Goal: Task Accomplishment & Management: Manage account settings

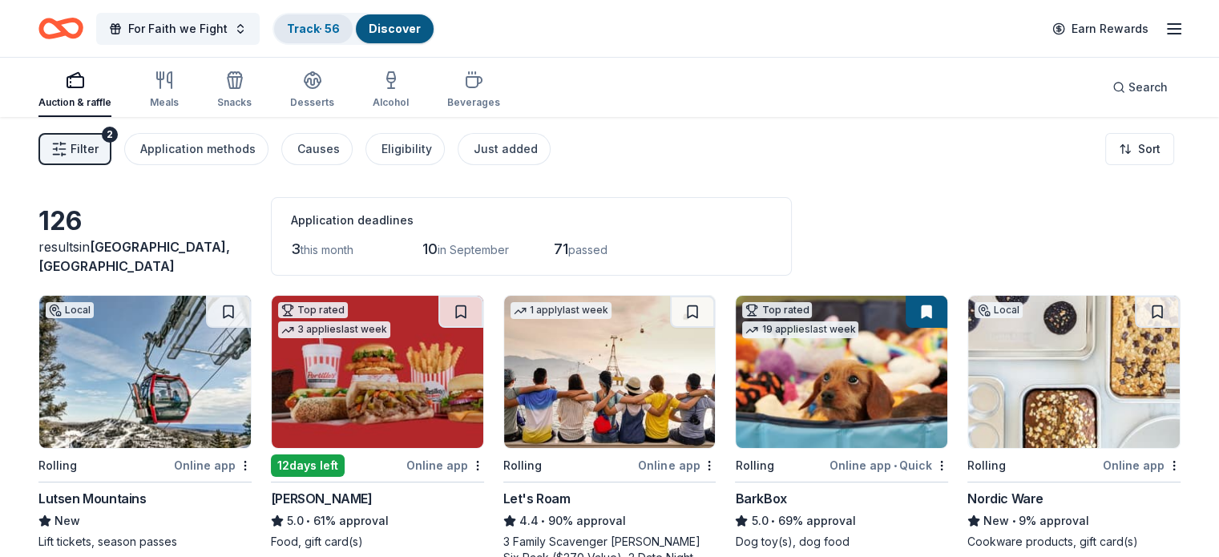
click at [337, 23] on link "Track · 56" at bounding box center [313, 29] width 53 height 14
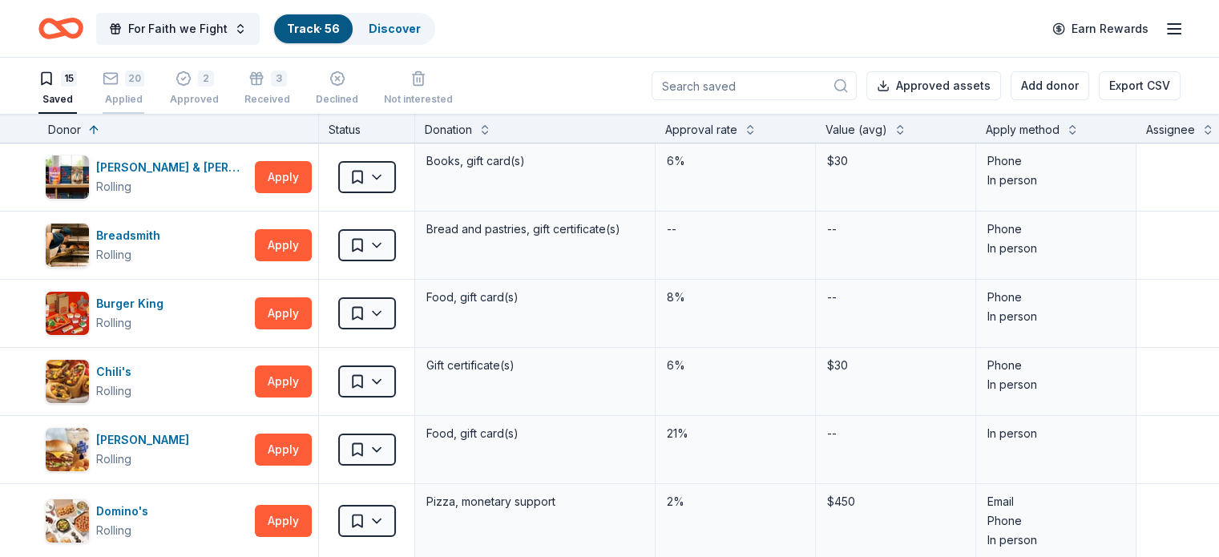
click at [144, 83] on div "20" at bounding box center [134, 79] width 19 height 16
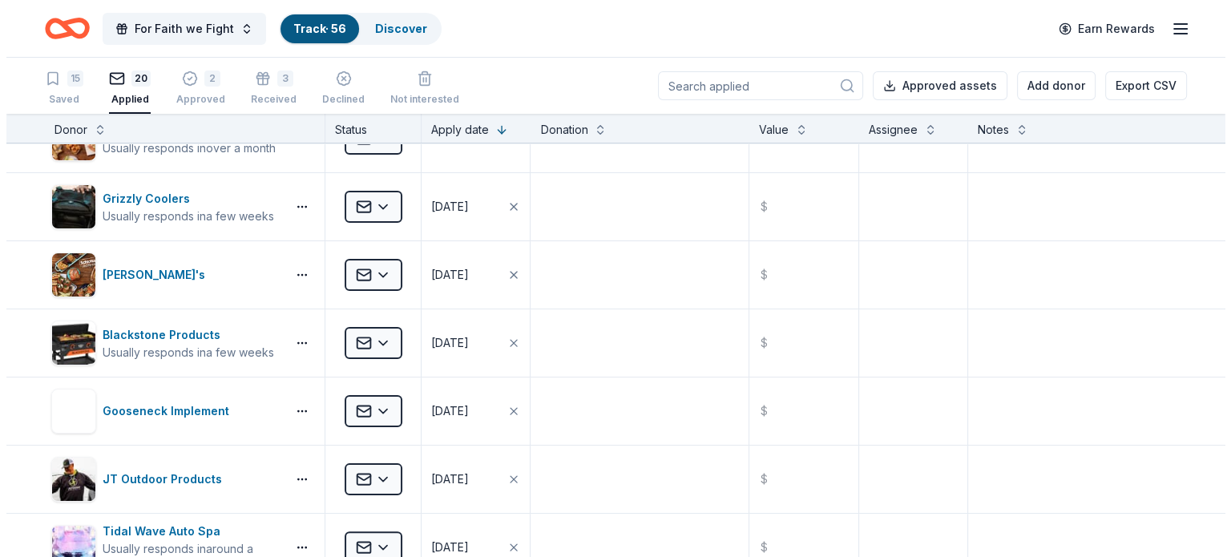
scroll to position [381, 0]
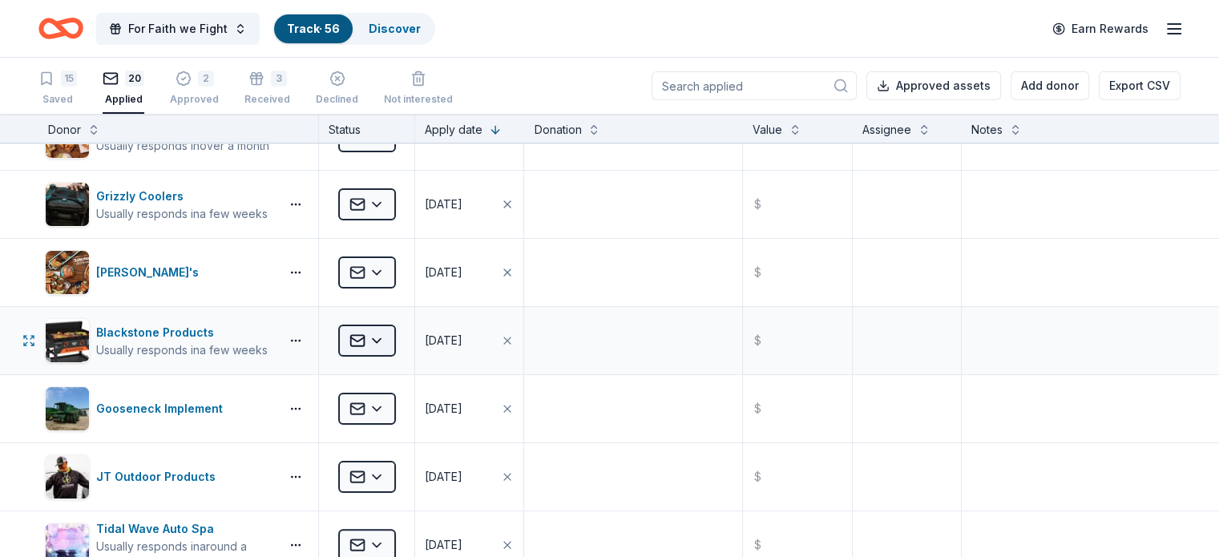
click at [405, 337] on html "For Faith we Fight Track · 56 Discover Earn Rewards 15 Saved 20 Applied 2 Appro…" at bounding box center [609, 278] width 1219 height 557
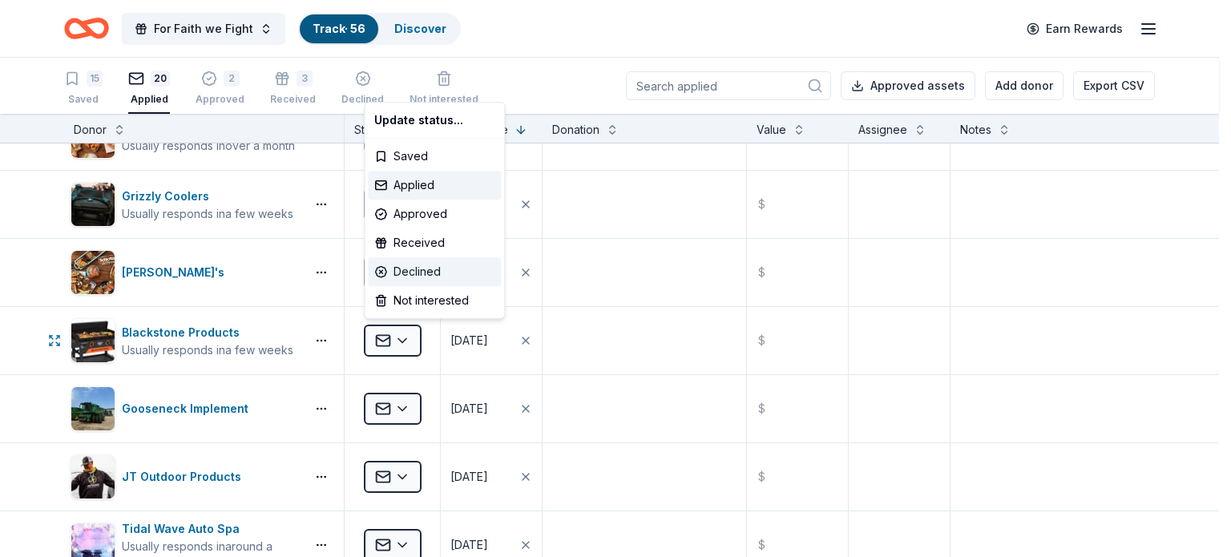
click at [409, 276] on div "Declined" at bounding box center [434, 271] width 133 height 29
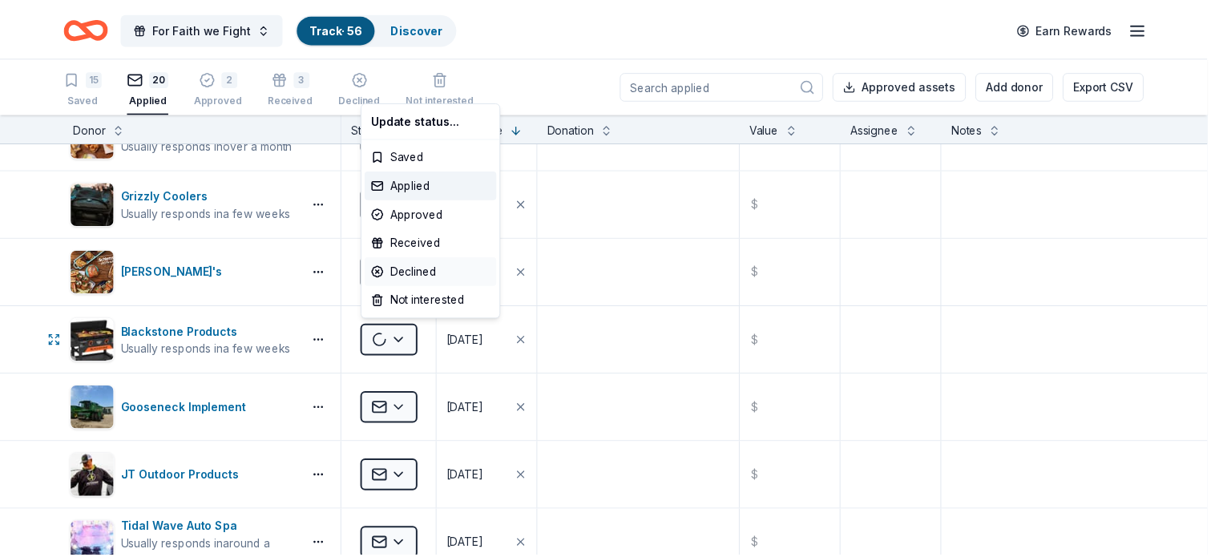
scroll to position [178, 0]
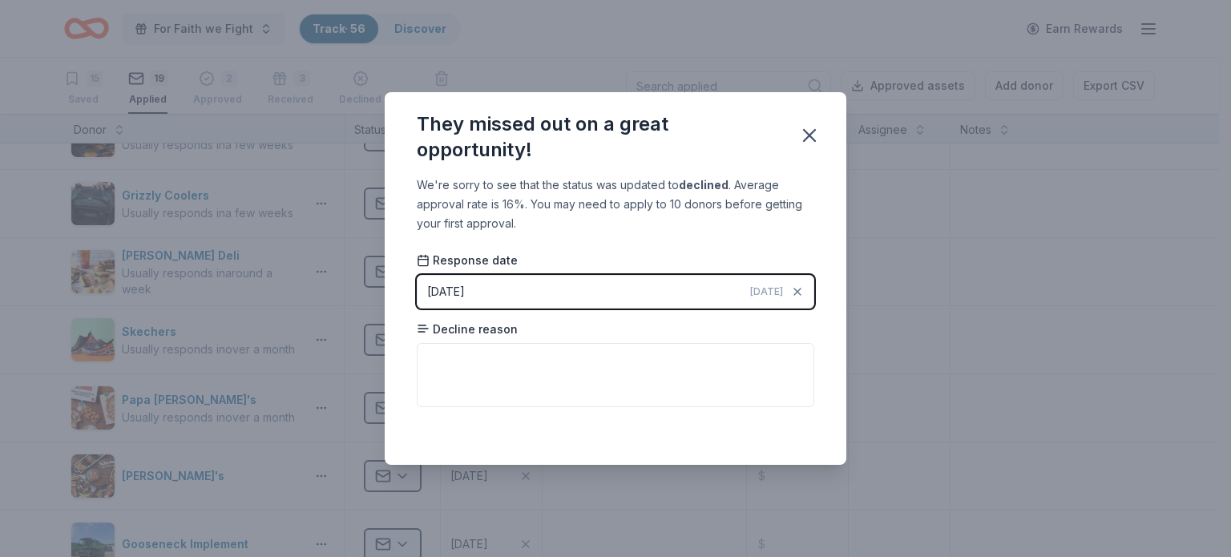
click at [669, 280] on button "[DATE] [DATE]" at bounding box center [615, 292] width 397 height 34
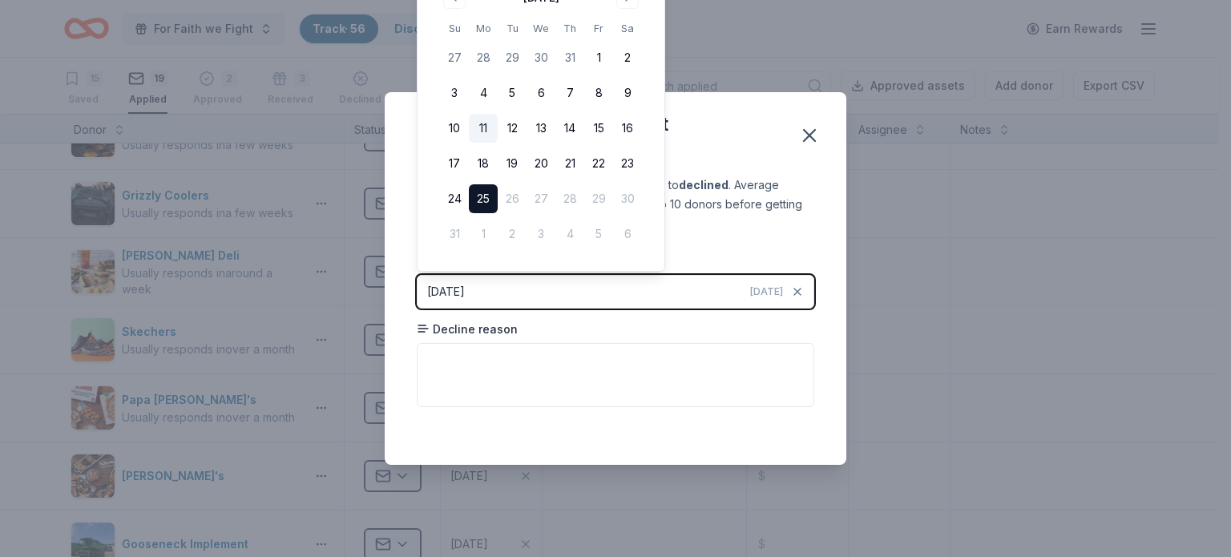
click at [482, 127] on button "11" at bounding box center [483, 128] width 29 height 29
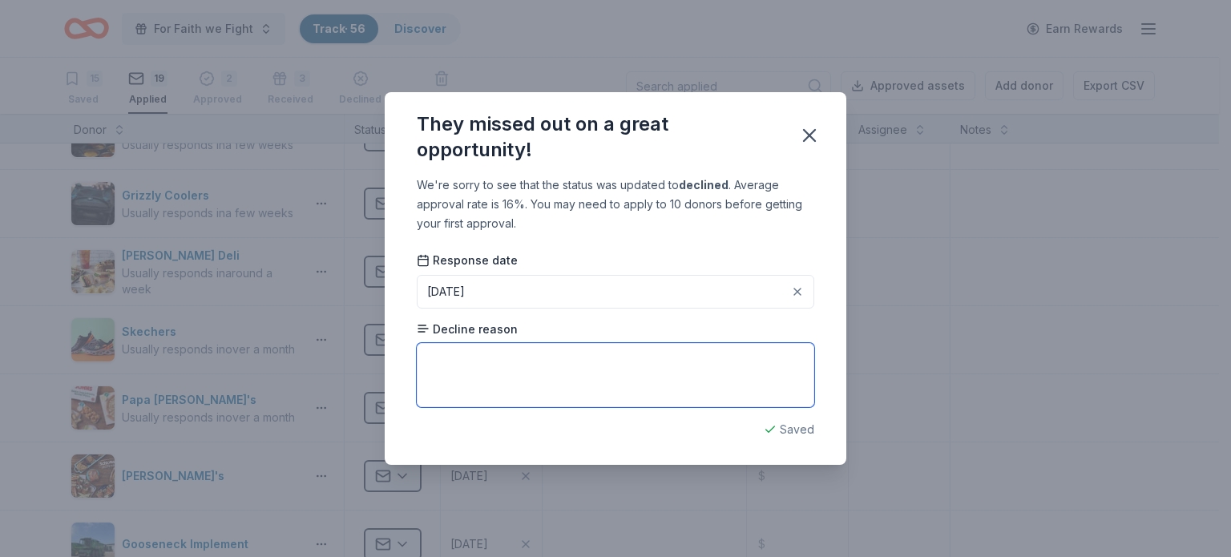
click at [627, 387] on textarea at bounding box center [615, 375] width 397 height 64
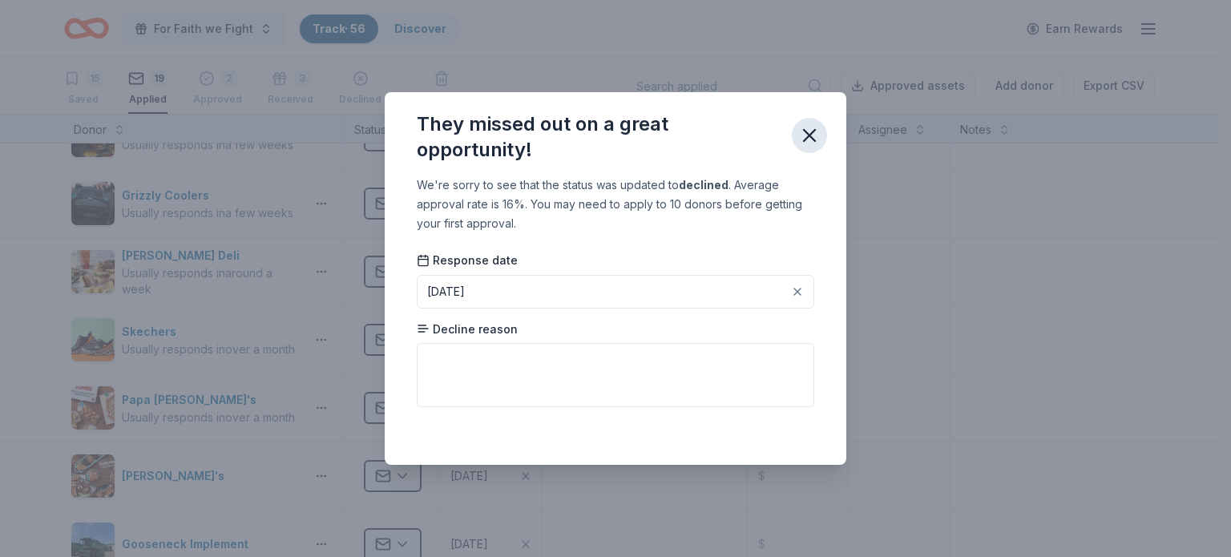
click at [808, 134] on icon "button" at bounding box center [809, 135] width 11 height 11
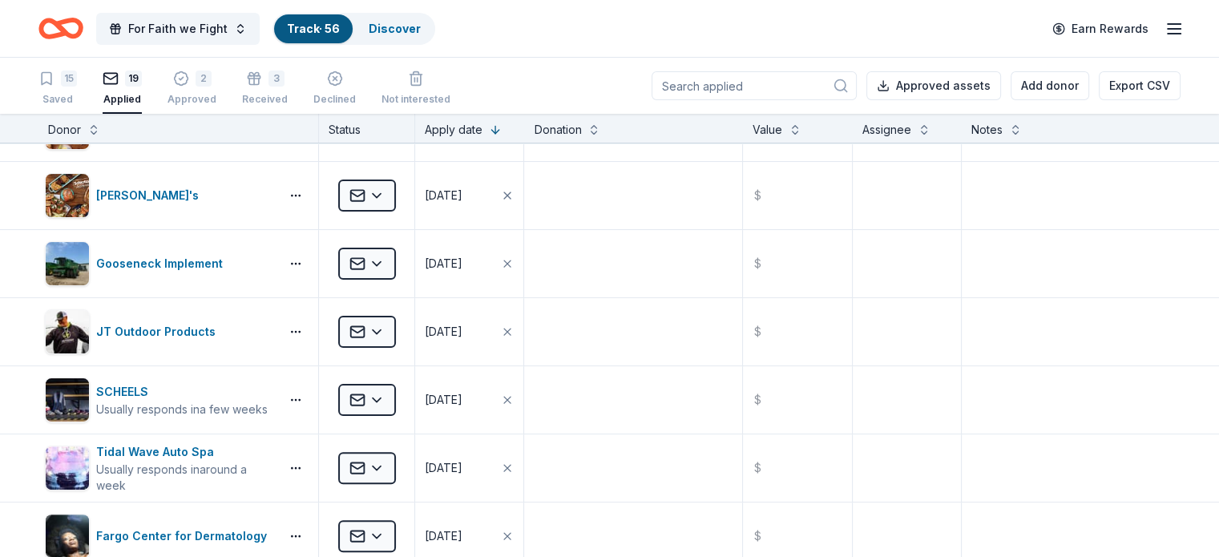
scroll to position [462, 0]
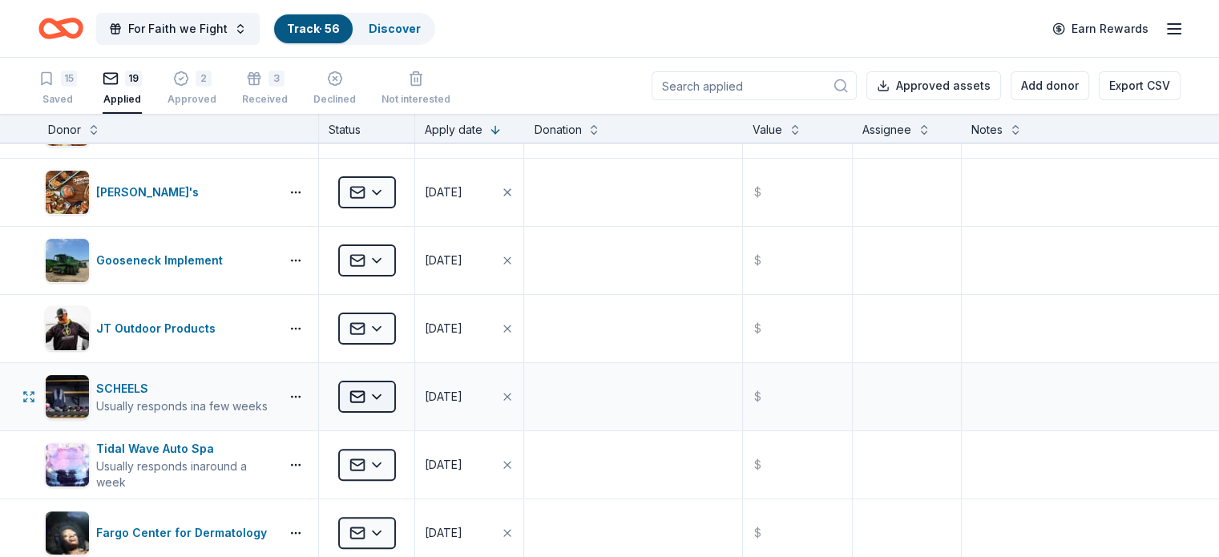
click at [386, 394] on html "For Faith we Fight Track · 56 Discover Earn Rewards 15 Saved 19 Applied 2 Appro…" at bounding box center [609, 278] width 1219 height 557
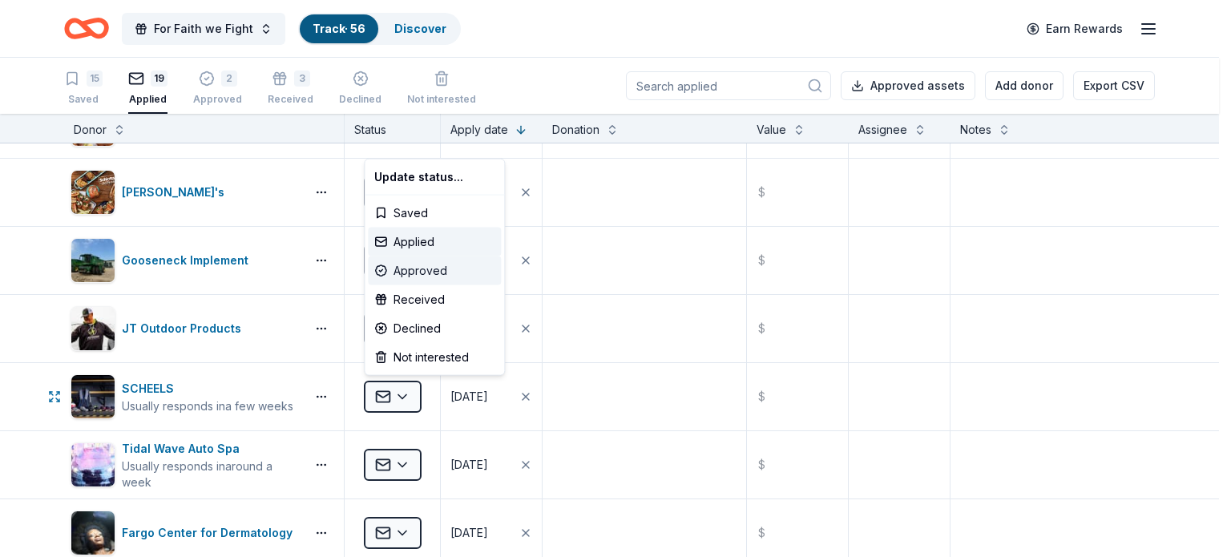
drag, startPoint x: 407, startPoint y: 271, endPoint x: 409, endPoint y: 263, distance: 8.4
click at [409, 263] on div "Approved" at bounding box center [434, 270] width 133 height 29
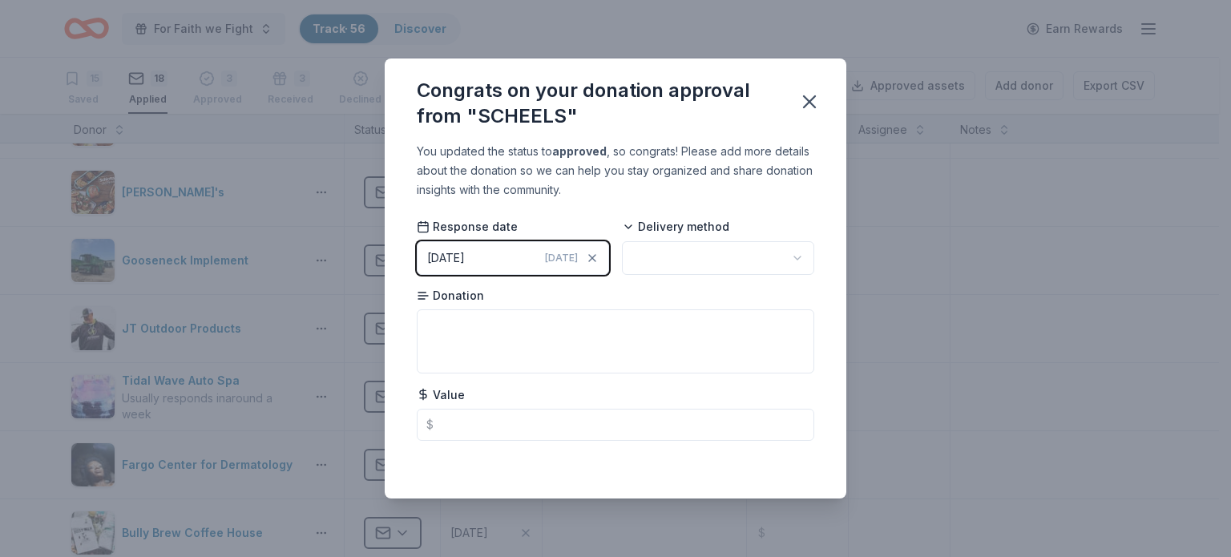
click at [465, 262] on div "[DATE]" at bounding box center [446, 257] width 38 height 19
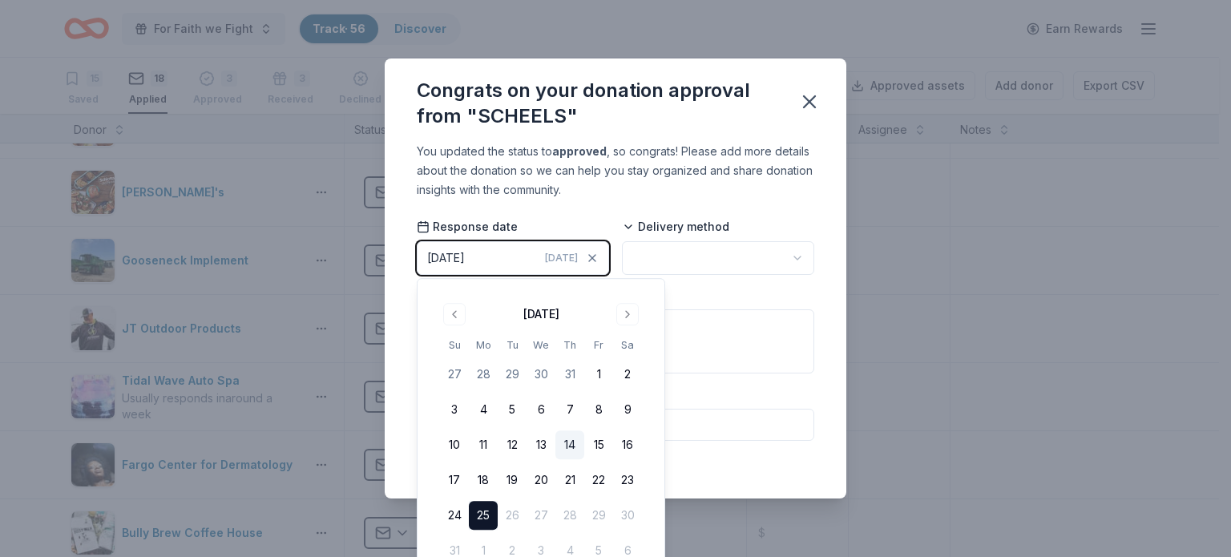
click at [571, 445] on button "14" at bounding box center [569, 444] width 29 height 29
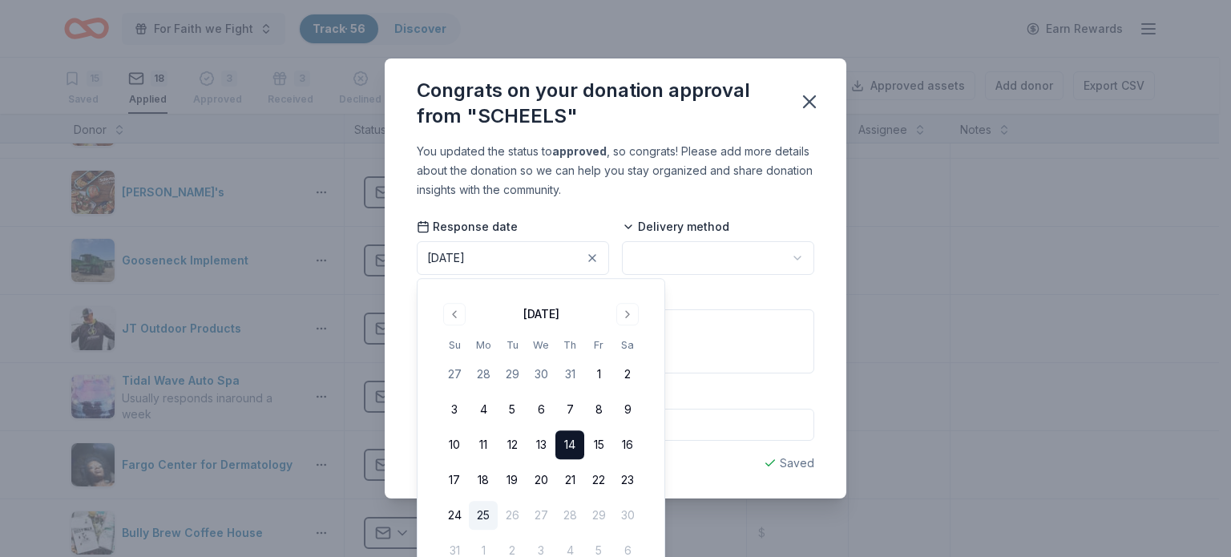
click at [792, 252] on html "For Faith we Fight Track · 56 Discover Earn Rewards 15 Saved 18 Applied 3 Appro…" at bounding box center [615, 278] width 1231 height 557
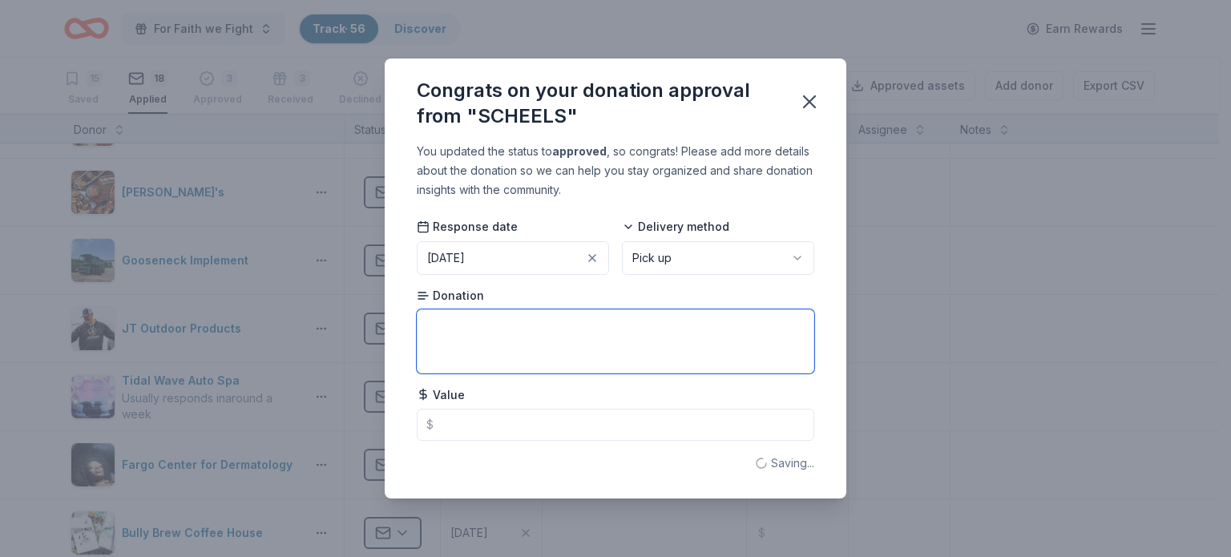
click at [571, 327] on textarea at bounding box center [615, 341] width 397 height 64
type textarea "Gift Card"
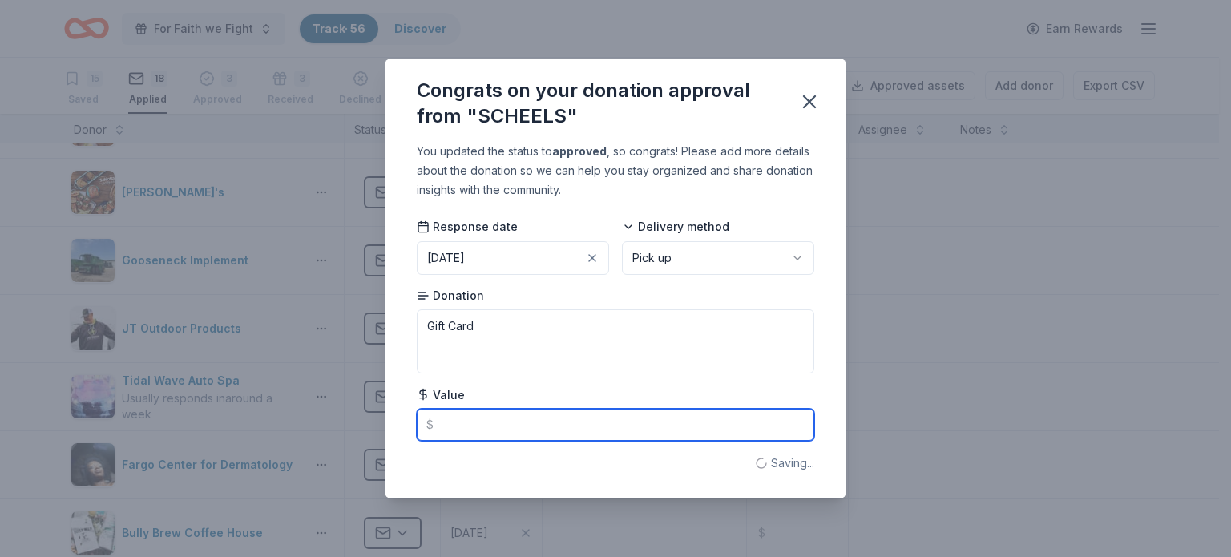
click at [530, 435] on input "text" at bounding box center [615, 425] width 397 height 32
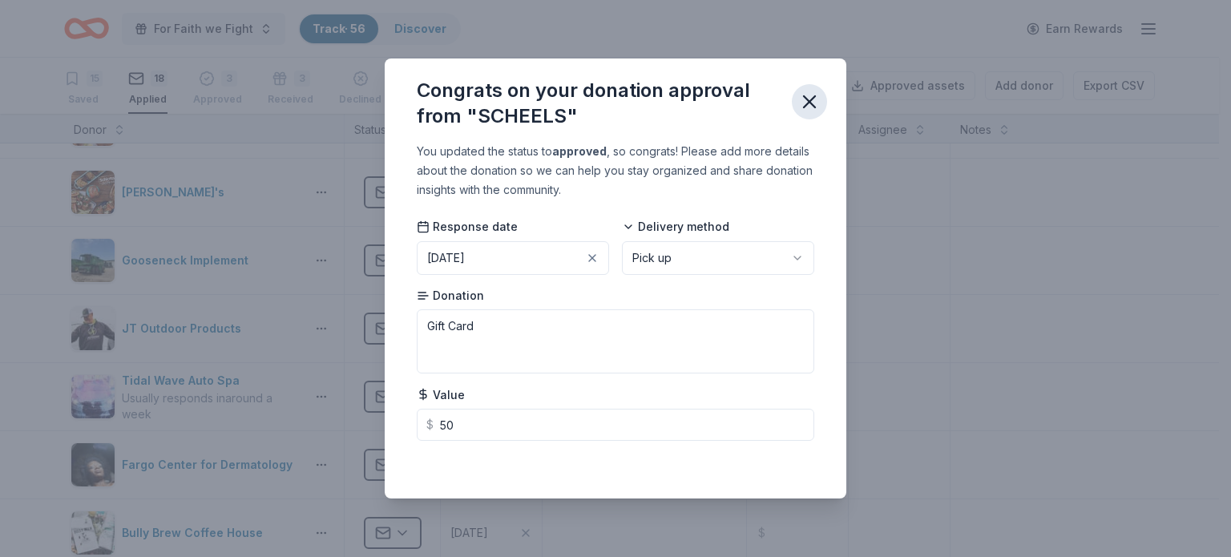
type input "50.00"
click at [811, 106] on icon "button" at bounding box center [809, 102] width 22 height 22
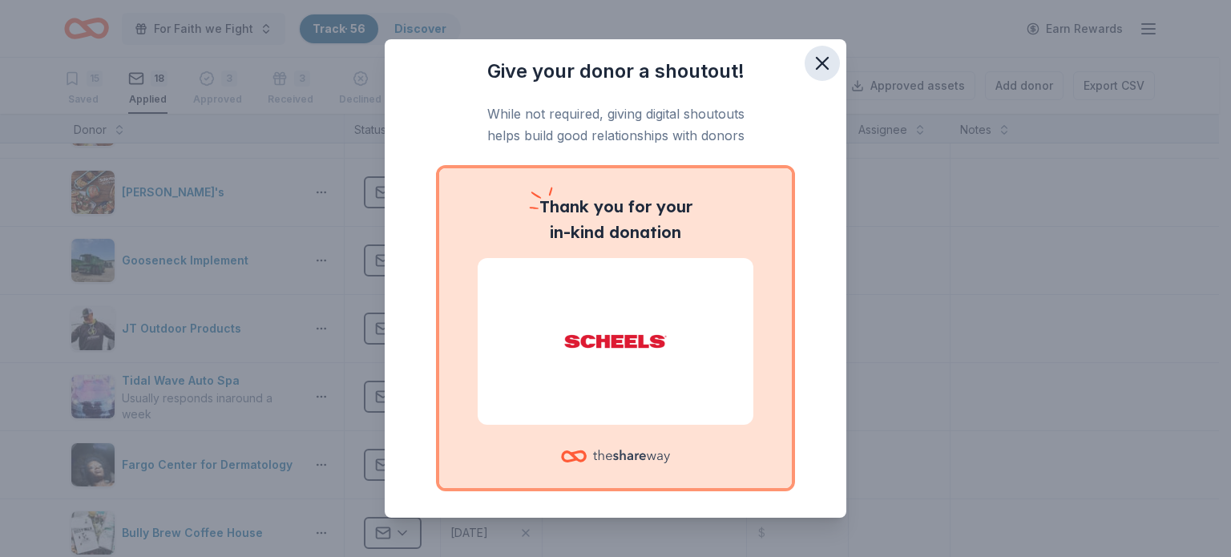
drag, startPoint x: 809, startPoint y: 60, endPoint x: 818, endPoint y: 66, distance: 11.1
click at [811, 60] on icon "button" at bounding box center [822, 63] width 22 height 22
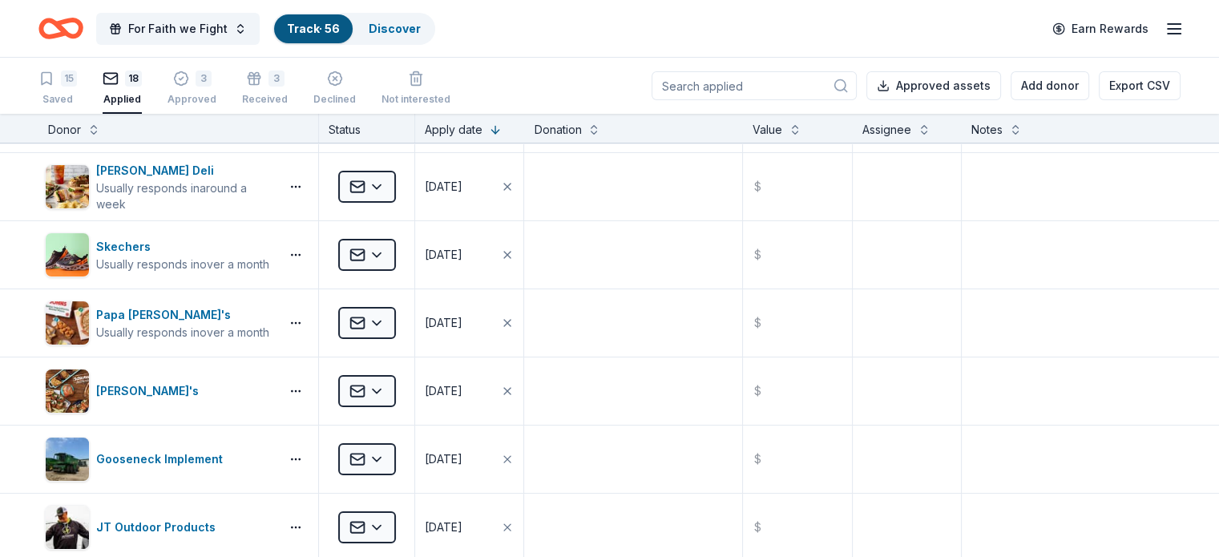
scroll to position [0, 0]
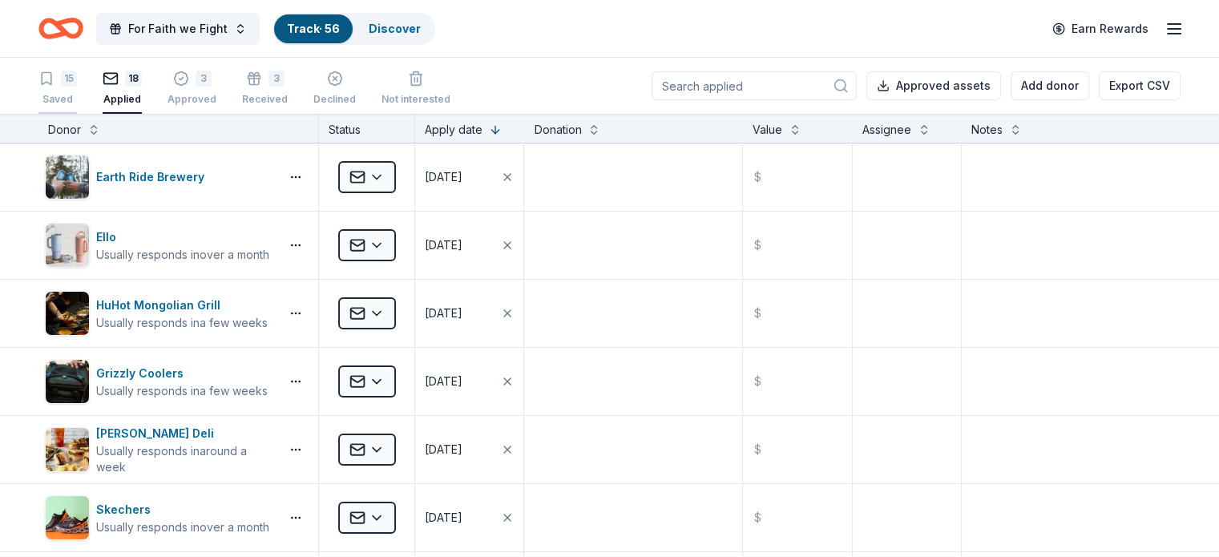
click at [77, 95] on div "Saved" at bounding box center [57, 99] width 38 height 13
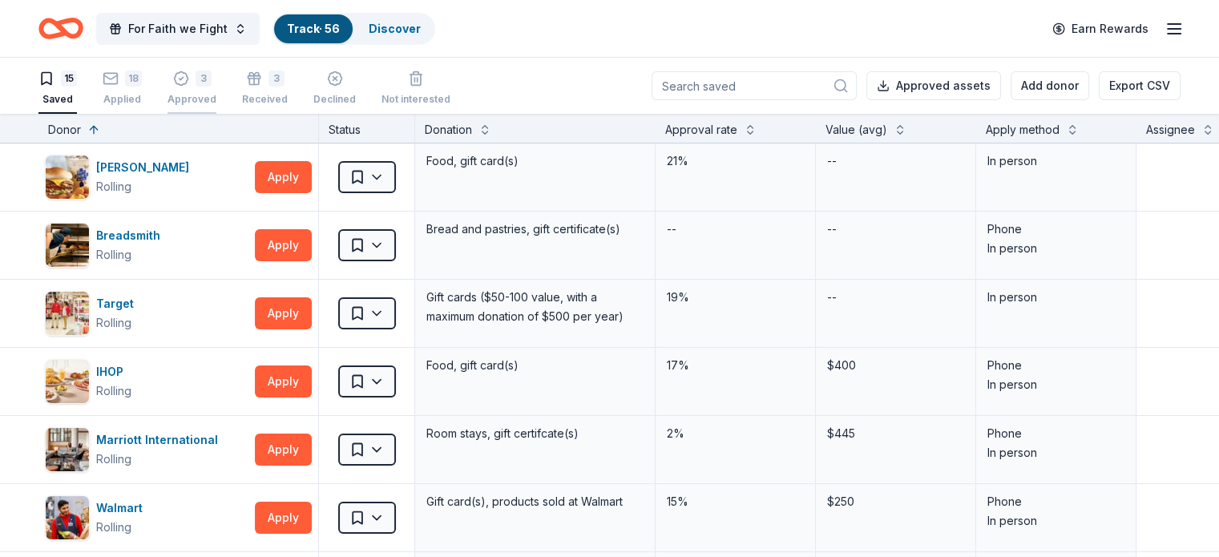
click at [216, 89] on div "3 Approved" at bounding box center [191, 84] width 49 height 35
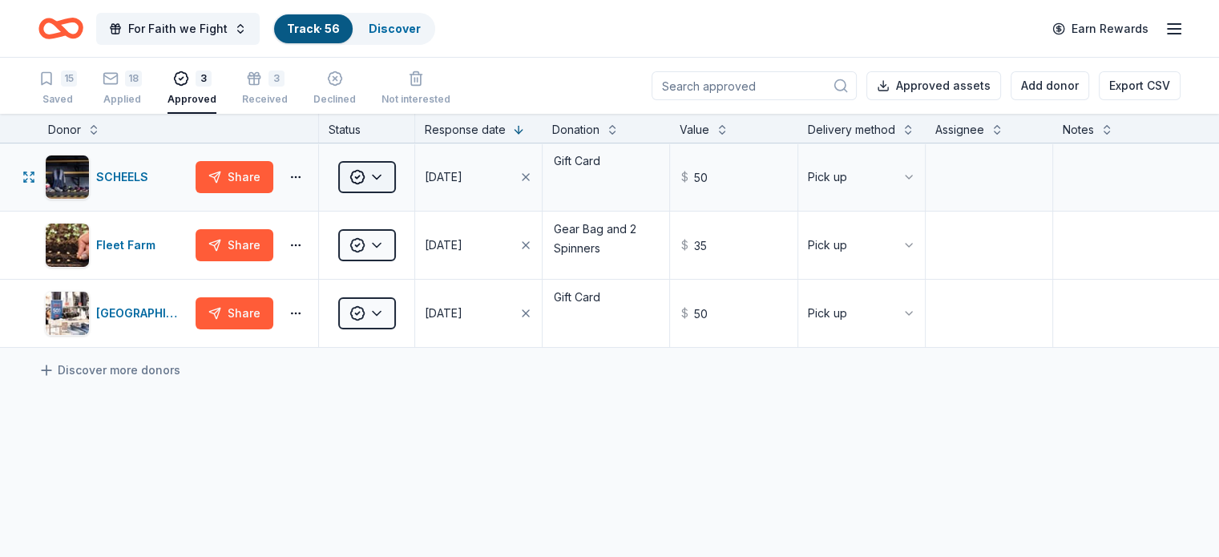
click at [408, 200] on html "For Faith we Fight Track · 56 Discover Earn Rewards 15 Saved 18 Applied 3 Appro…" at bounding box center [609, 278] width 1219 height 557
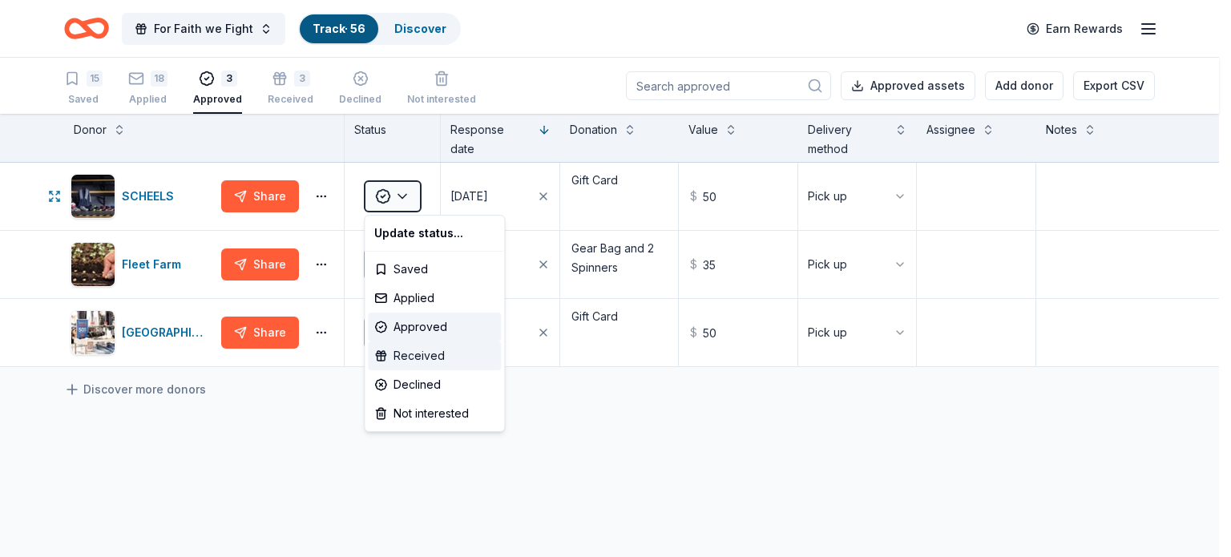
click at [423, 352] on div "Received" at bounding box center [434, 355] width 133 height 29
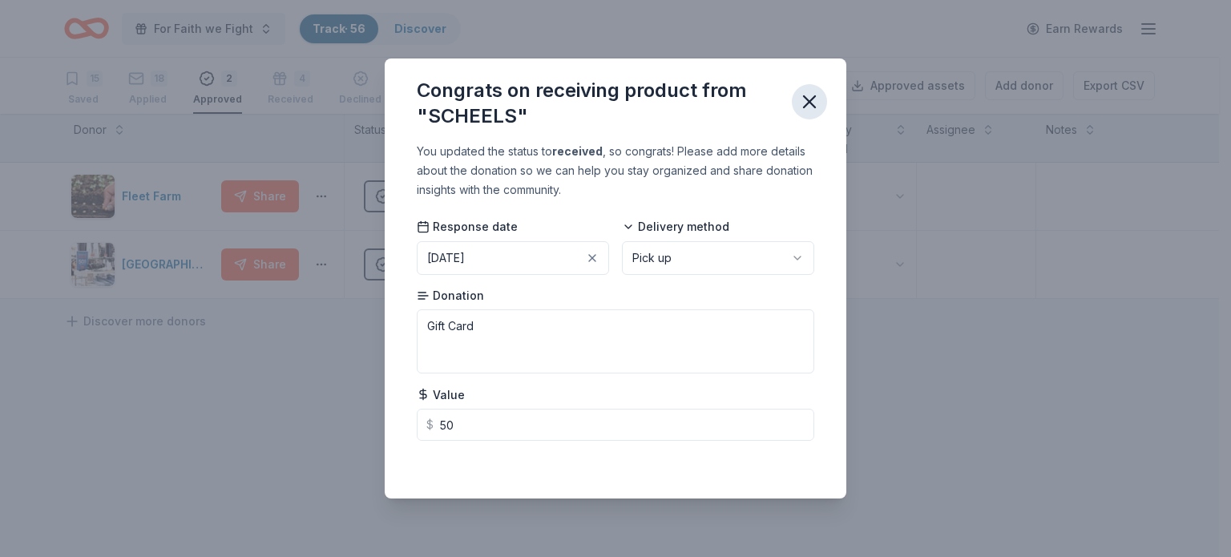
click at [813, 89] on button "button" at bounding box center [809, 101] width 35 height 35
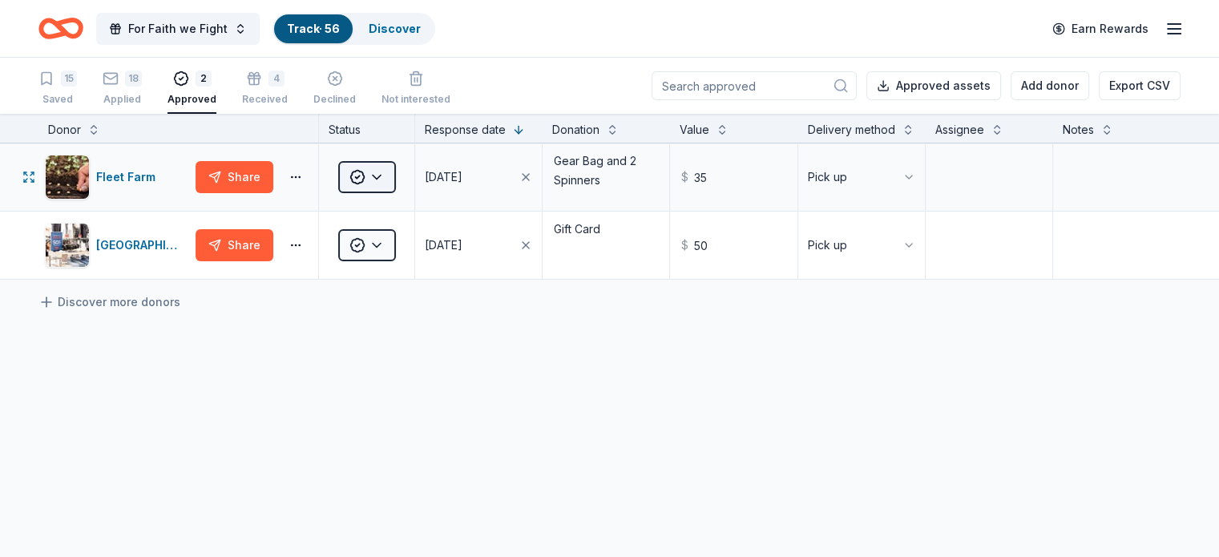
click at [410, 196] on html "For Faith we Fight Track · 56 Discover Earn Rewards 15 Saved 18 Applied 2 Appro…" at bounding box center [609, 278] width 1219 height 557
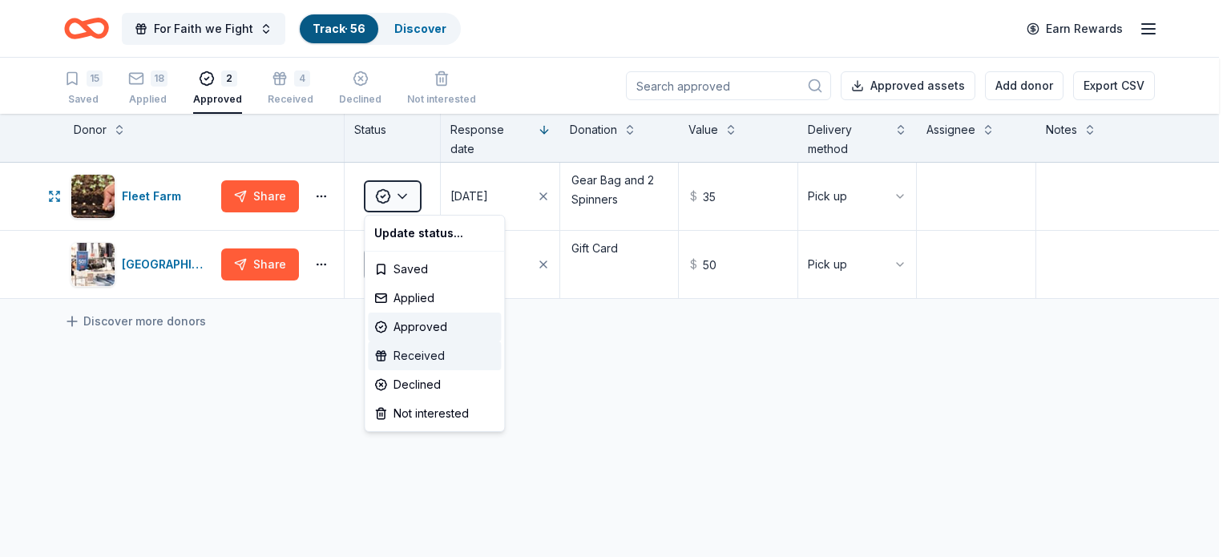
click at [420, 357] on div "Received" at bounding box center [434, 355] width 133 height 29
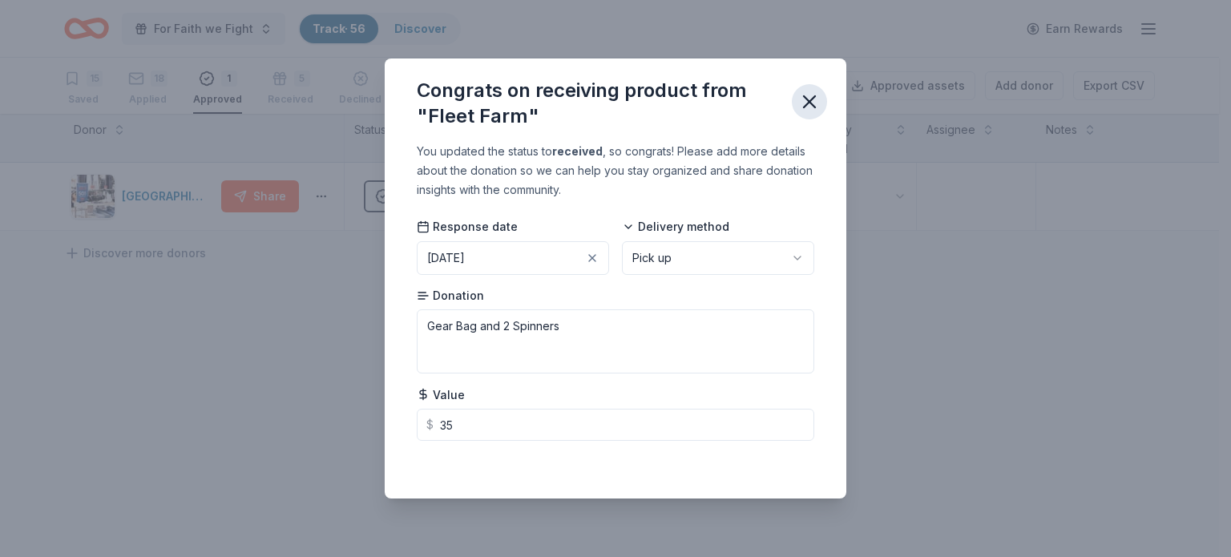
click at [808, 99] on icon "button" at bounding box center [809, 101] width 11 height 11
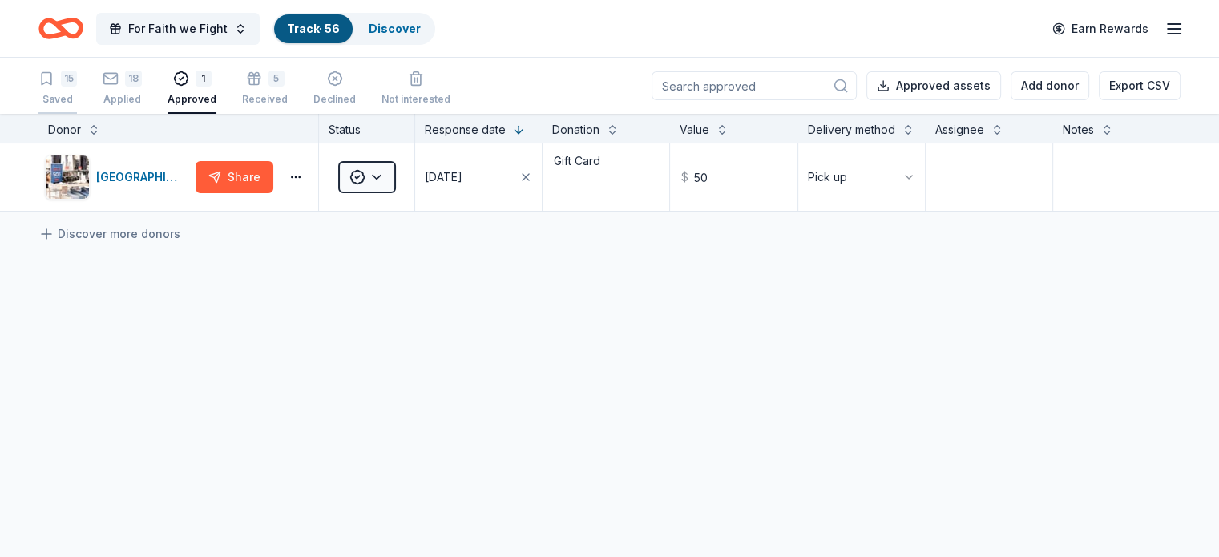
click at [77, 93] on div "Saved" at bounding box center [57, 99] width 38 height 13
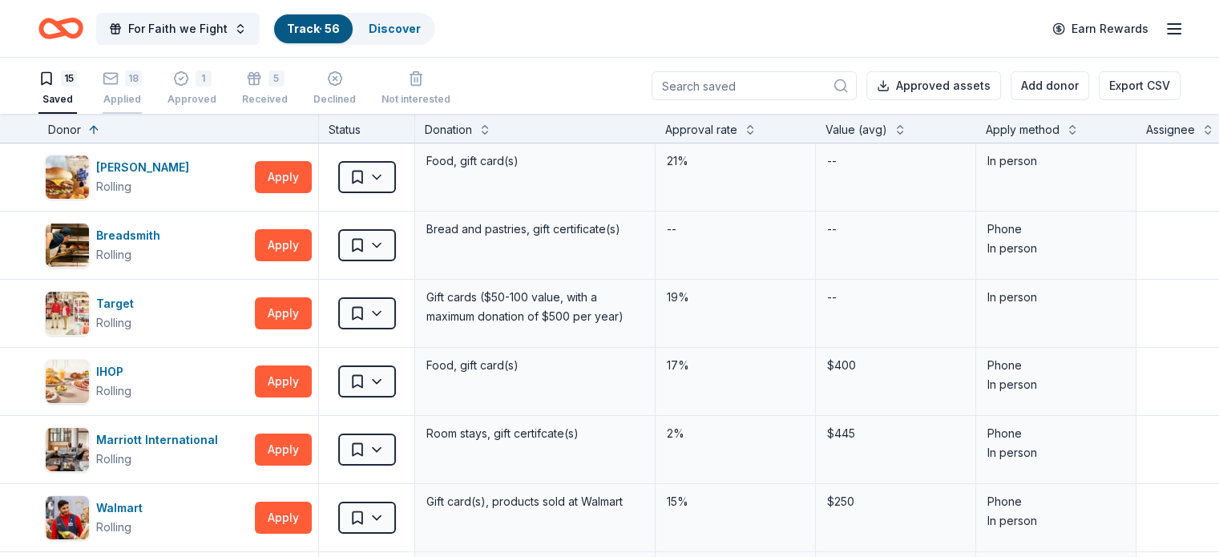
click at [119, 79] on icon "button" at bounding box center [111, 79] width 16 height 16
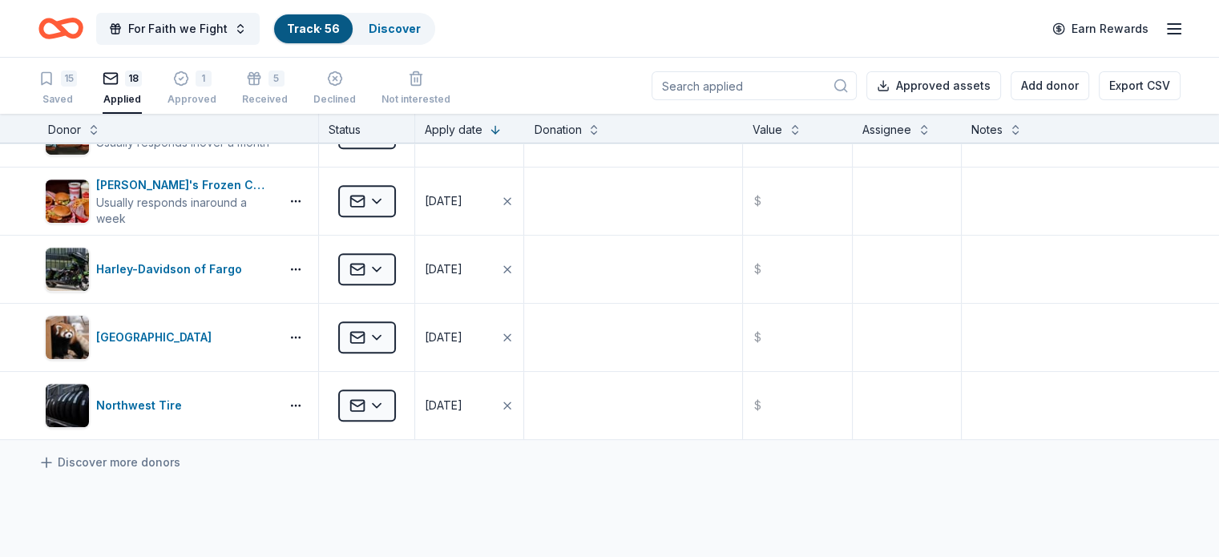
scroll to position [937, 0]
